Goal: Information Seeking & Learning: Learn about a topic

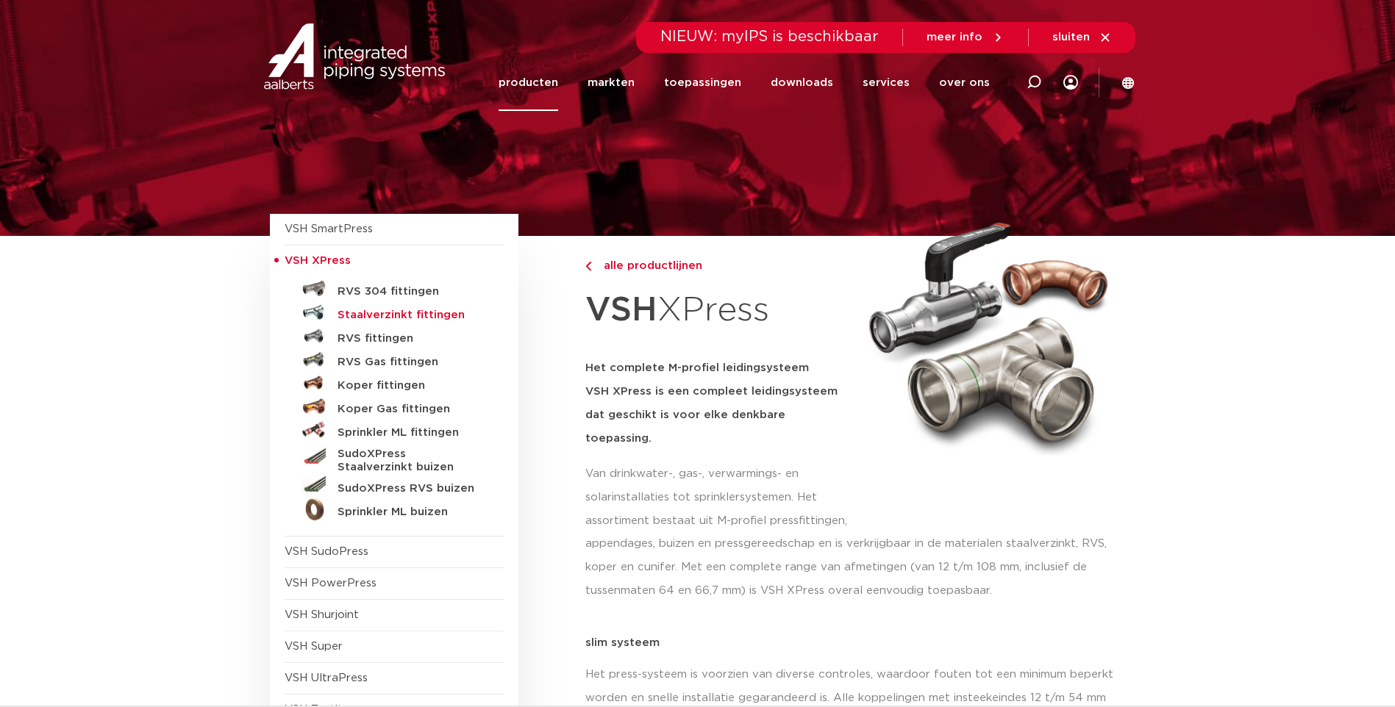
click at [400, 313] on h5 "Staalverzinkt fittingen" at bounding box center [411, 315] width 146 height 13
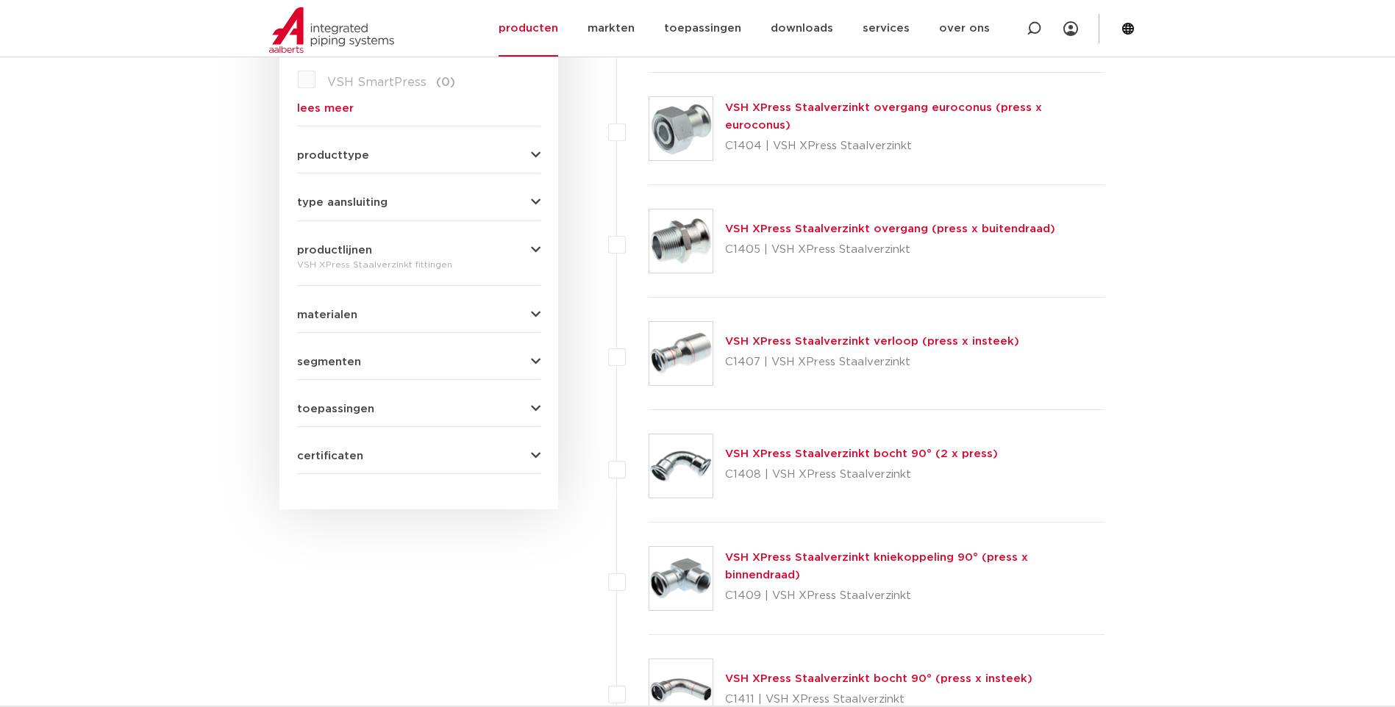
scroll to position [730, 0]
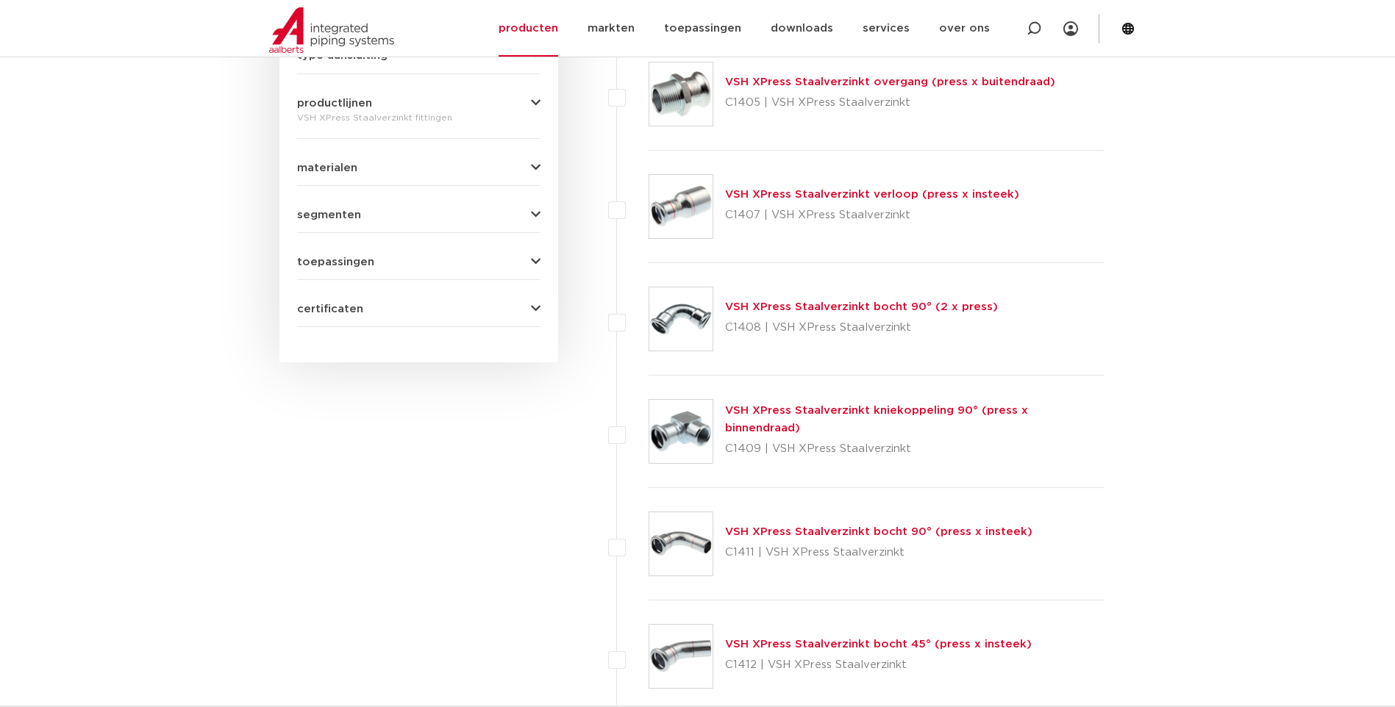
click at [772, 531] on link "VSH XPress Staalverzinkt bocht 90° (press x insteek)" at bounding box center [878, 532] width 307 height 11
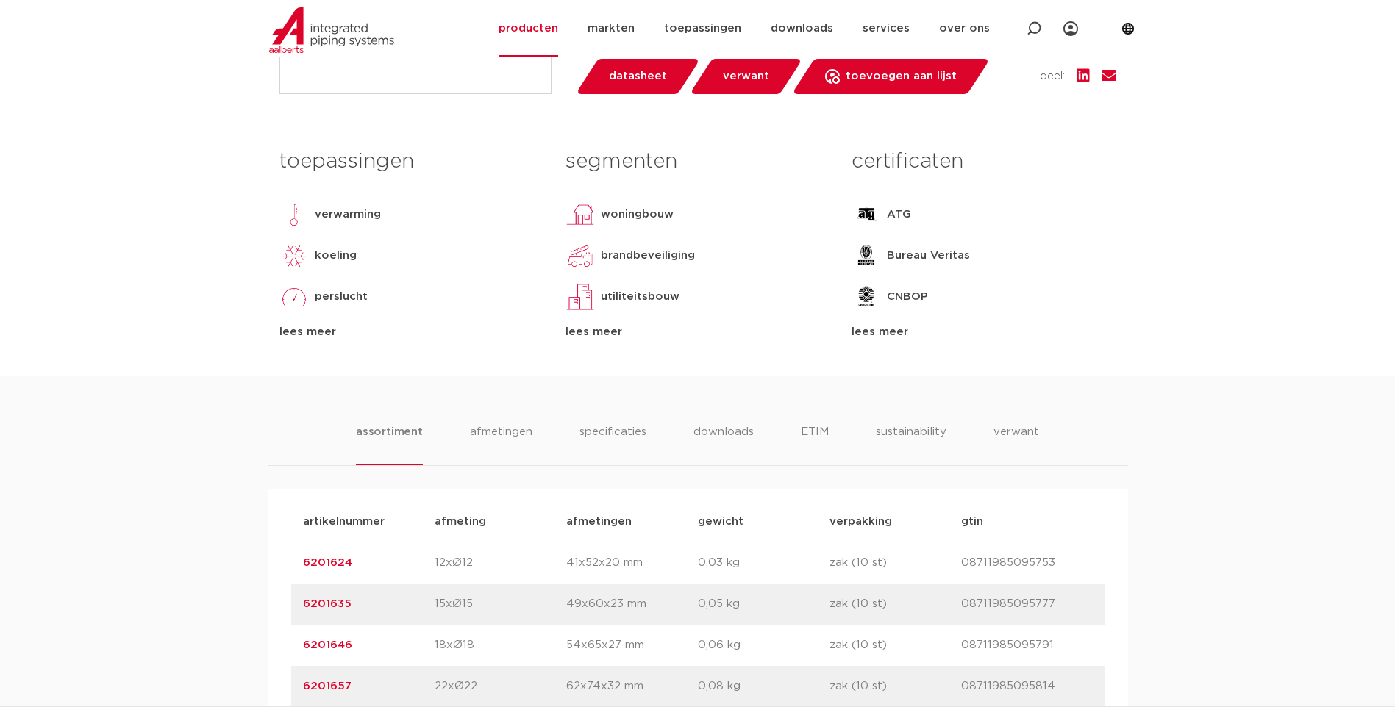
scroll to position [735, 0]
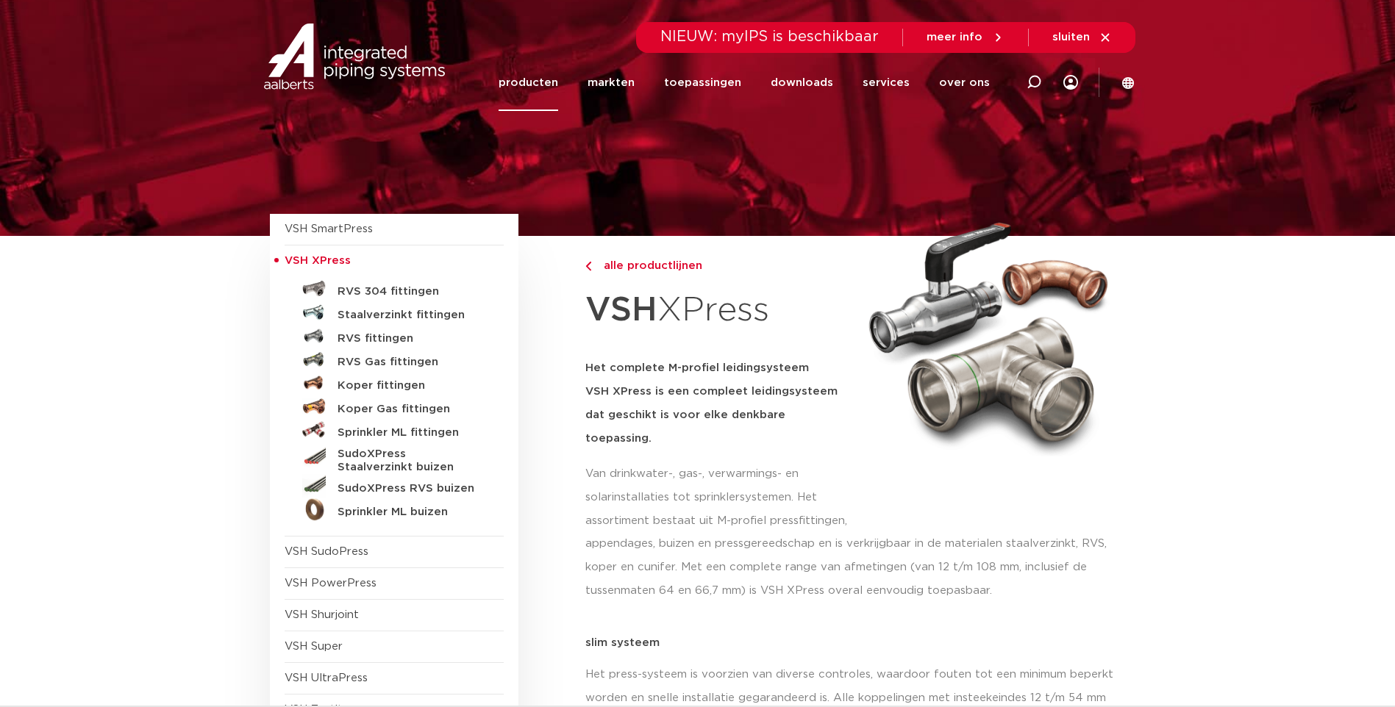
click at [374, 307] on link "Staalverzinkt fittingen" at bounding box center [394, 313] width 219 height 24
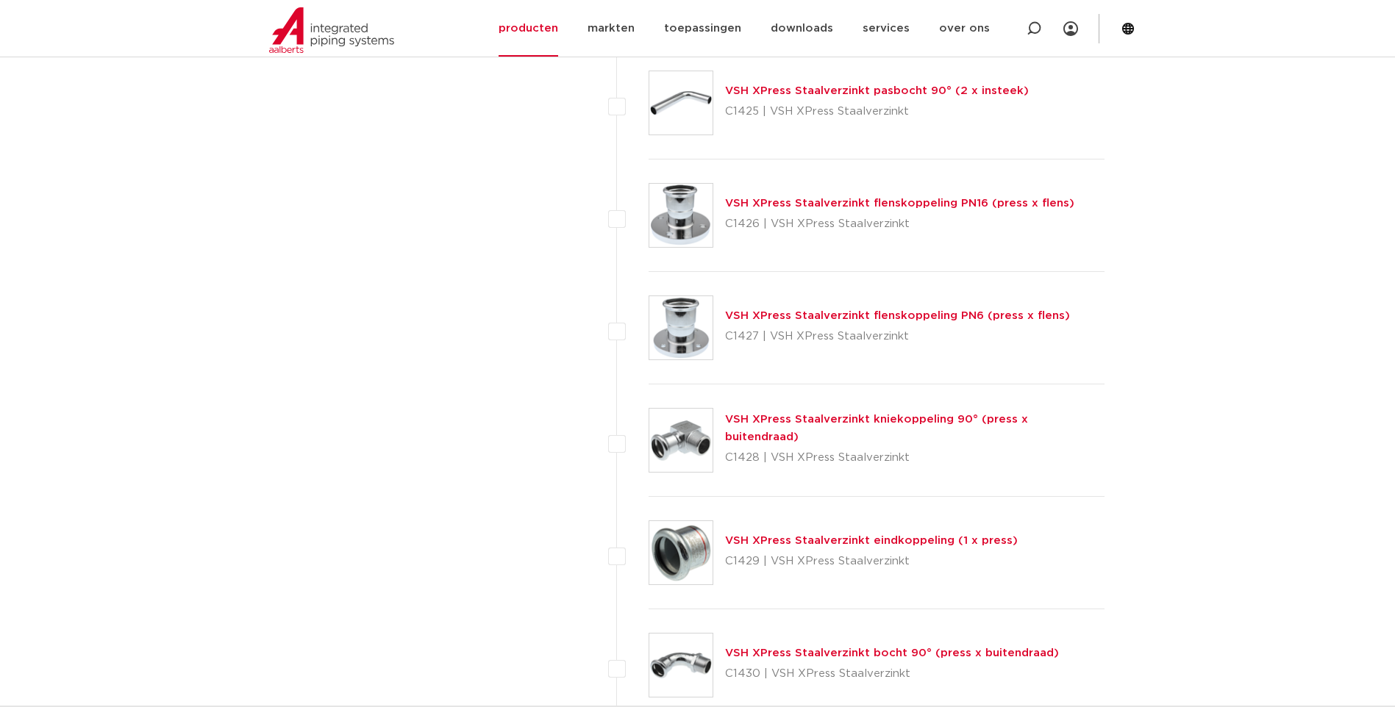
scroll to position [2145, 0]
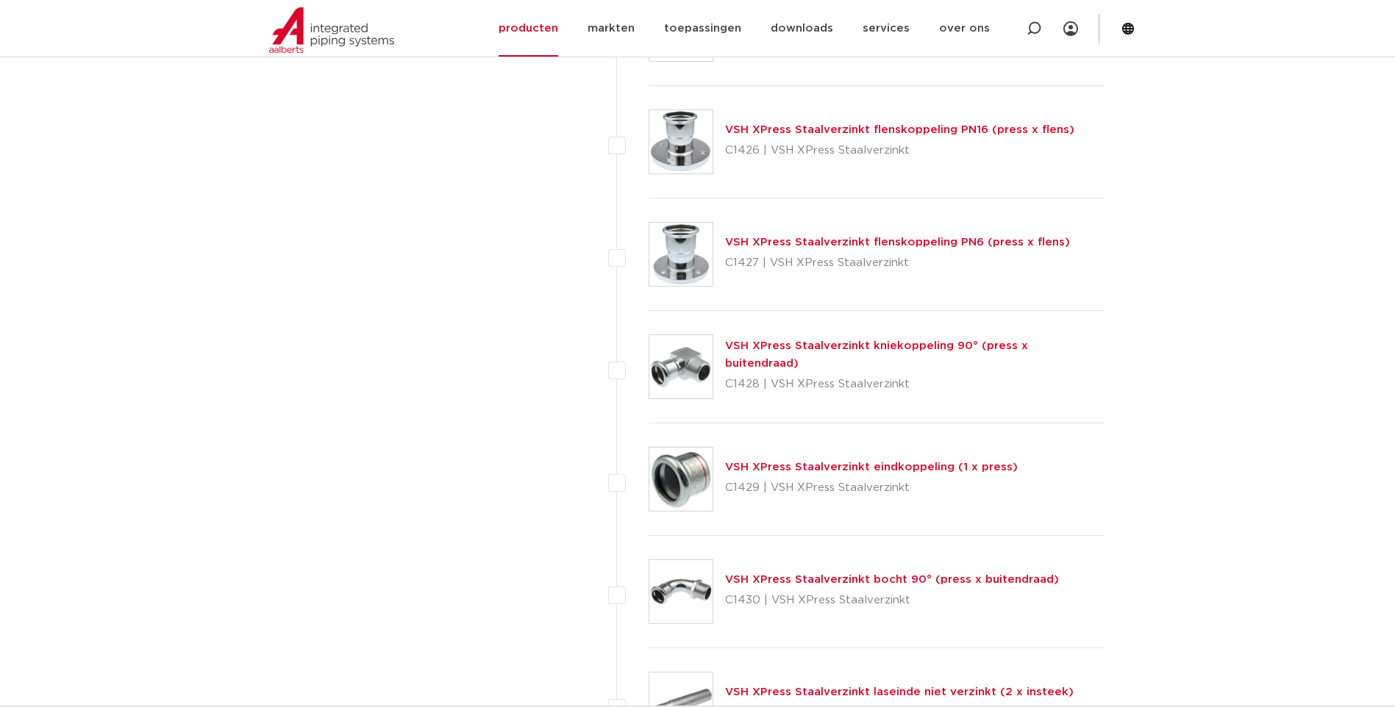
click at [785, 580] on link "VSH XPress Staalverzinkt bocht 90° (press x buitendraad)" at bounding box center [892, 579] width 334 height 11
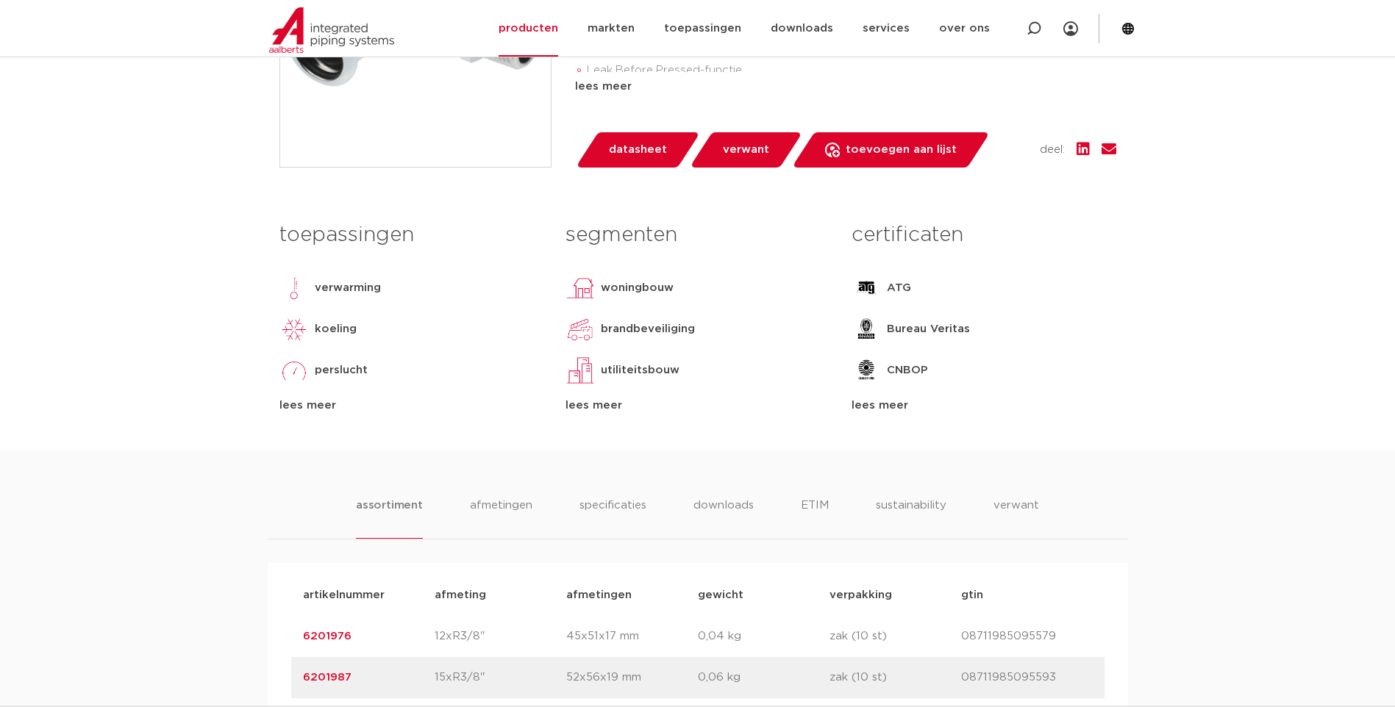
scroll to position [735, 0]
